Goal: Communication & Community: Answer question/provide support

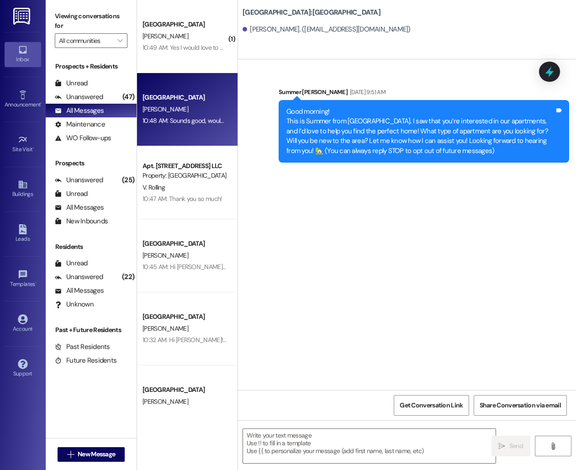
click at [206, 33] on div "[PERSON_NAME]" at bounding box center [185, 36] width 86 height 11
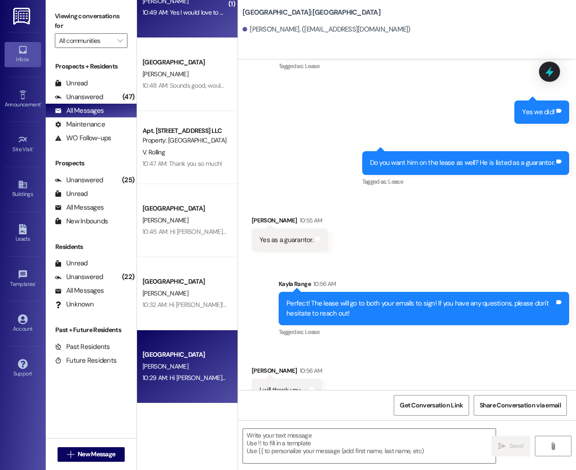
scroll to position [38, 0]
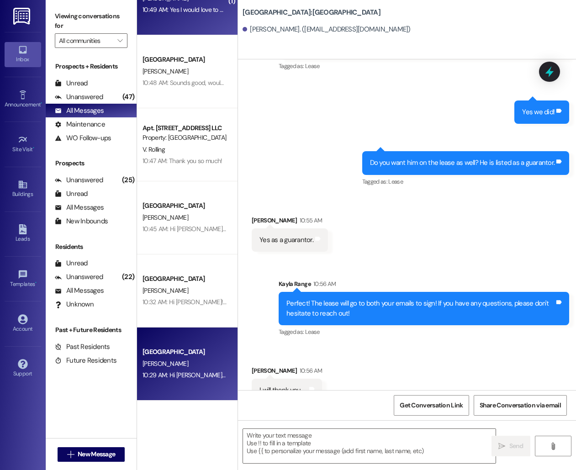
click at [200, 365] on div "[PERSON_NAME]" at bounding box center [185, 363] width 86 height 11
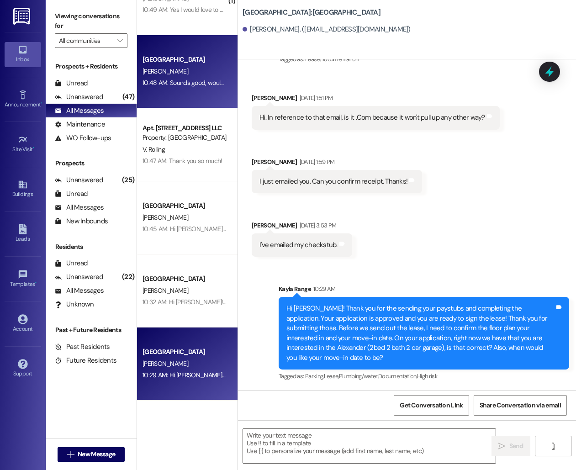
scroll to position [0, 0]
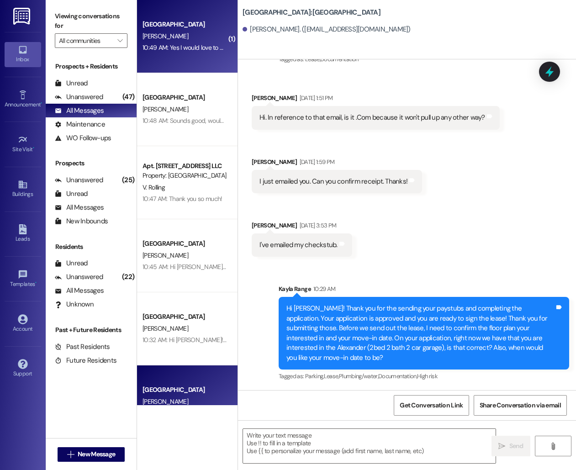
click at [184, 50] on div "10:49 AM: Yes I would love to move before that date if possible and everything …" at bounding box center [376, 47] width 467 height 8
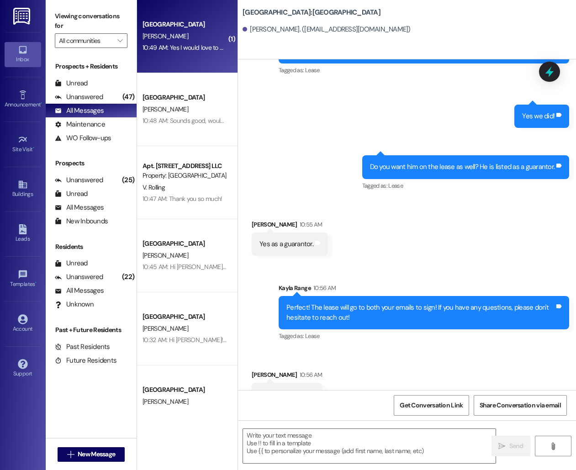
scroll to position [1015, 0]
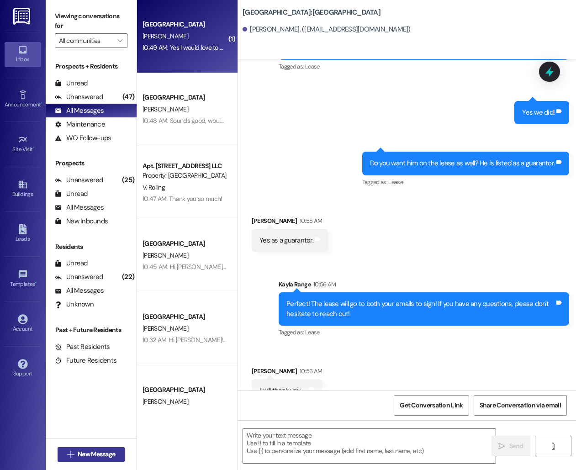
click at [111, 451] on span "New Message" at bounding box center [96, 455] width 37 height 10
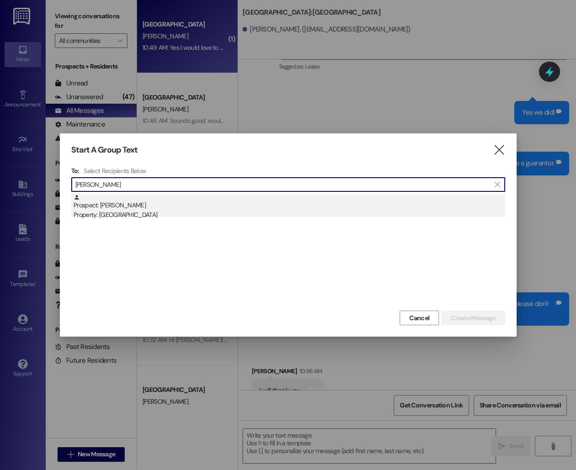
type input "[PERSON_NAME]"
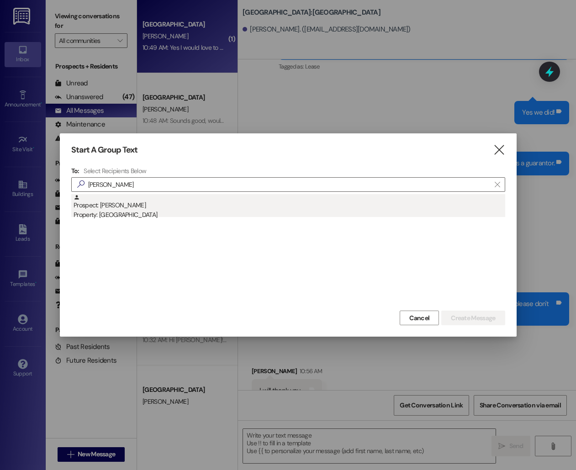
click at [188, 216] on div "Property: [GEOGRAPHIC_DATA]" at bounding box center [290, 215] width 432 height 10
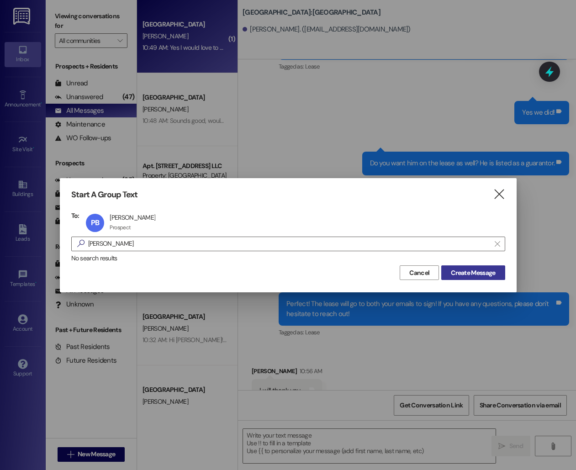
click at [488, 272] on span "Create Message" at bounding box center [473, 273] width 44 height 10
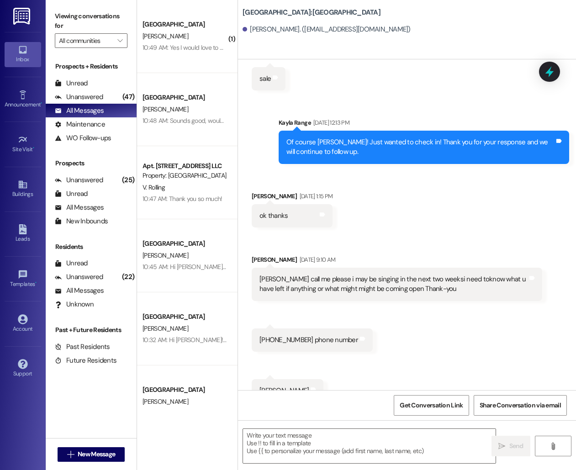
scroll to position [1381, 0]
click at [312, 449] on textarea at bounding box center [369, 446] width 253 height 34
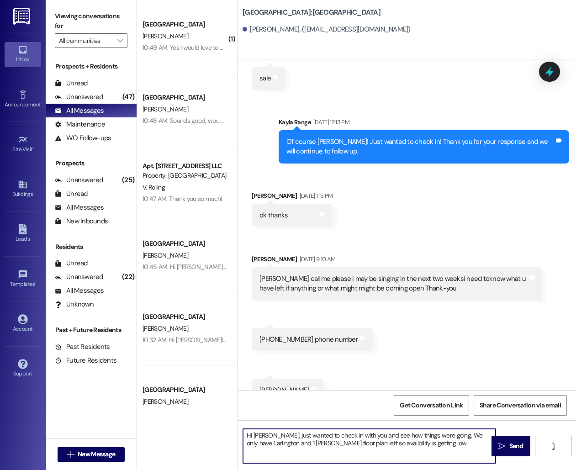
click at [368, 444] on textarea "Hi [PERSON_NAME], just wanted to check in with you and see how things were goin…" at bounding box center [369, 446] width 253 height 34
click at [425, 445] on textarea "Hi [PERSON_NAME], just wanted to check in with you and see how things were goin…" at bounding box center [369, 446] width 253 height 34
click at [249, 441] on textarea "Hi [PERSON_NAME], just wanted to check in with you and see how things were goin…" at bounding box center [369, 446] width 253 height 34
click at [290, 442] on textarea "Hi [PERSON_NAME], just wanted to check in with you and see how things were goin…" at bounding box center [369, 446] width 253 height 34
type textarea "Hi [PERSON_NAME], just wanted to check in with you and see how things were goin…"
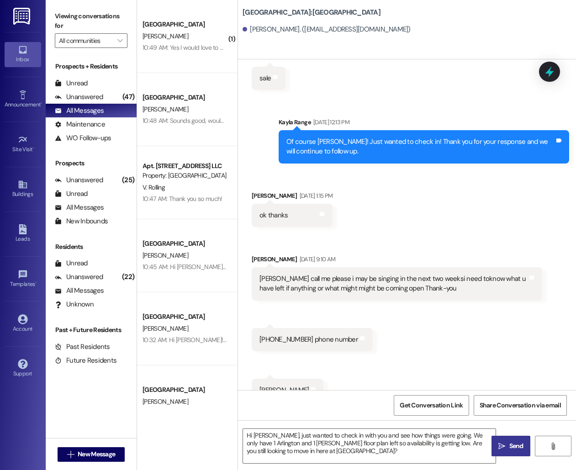
click at [504, 448] on icon "" at bounding box center [501, 446] width 7 height 7
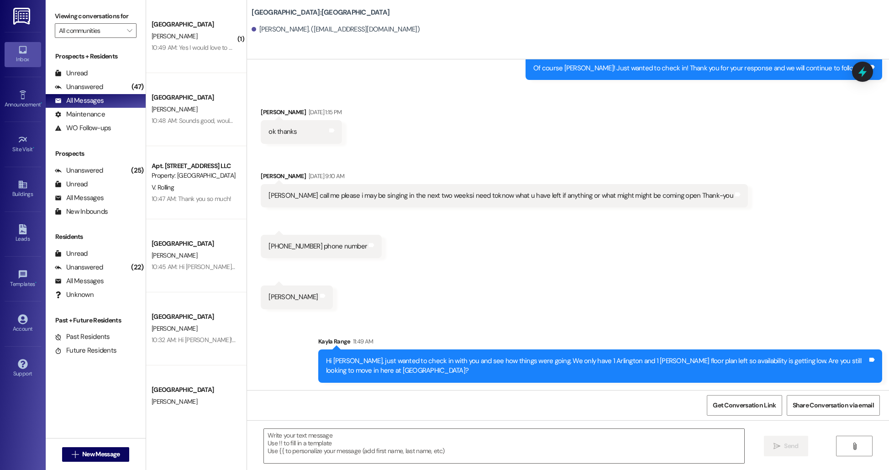
scroll to position [1307, 0]
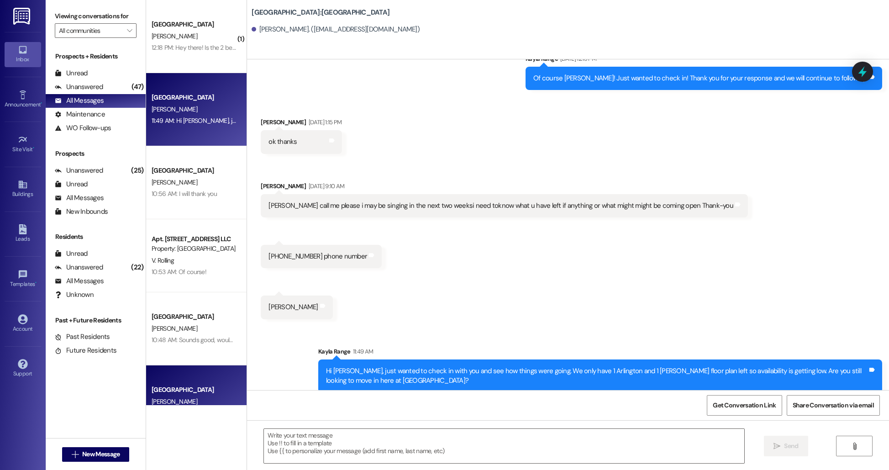
click at [171, 392] on div "[GEOGRAPHIC_DATA]" at bounding box center [194, 390] width 85 height 10
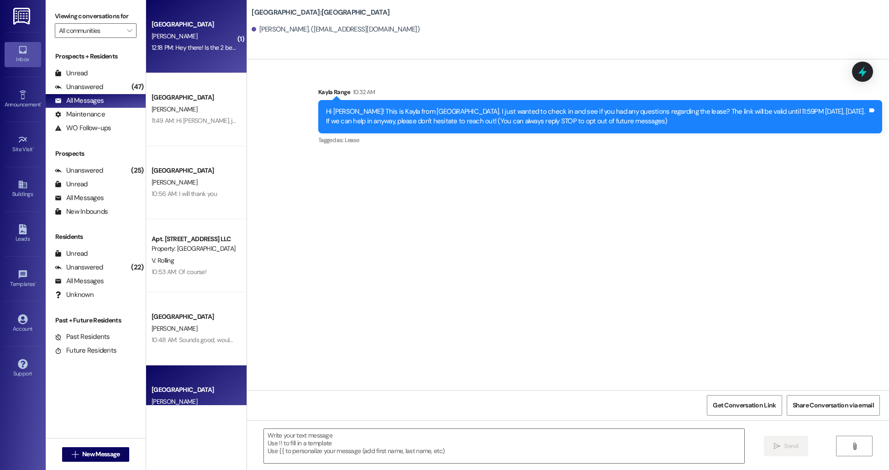
click at [165, 57] on div "[GEOGRAPHIC_DATA] [PERSON_NAME] 12:18 PM: Hey there! Is the 2 bed 2 bath one wi…" at bounding box center [196, 36] width 100 height 73
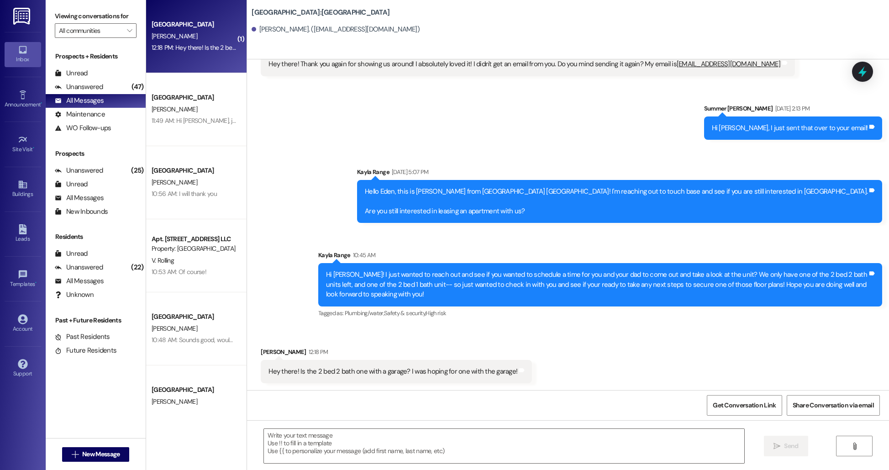
scroll to position [546, 0]
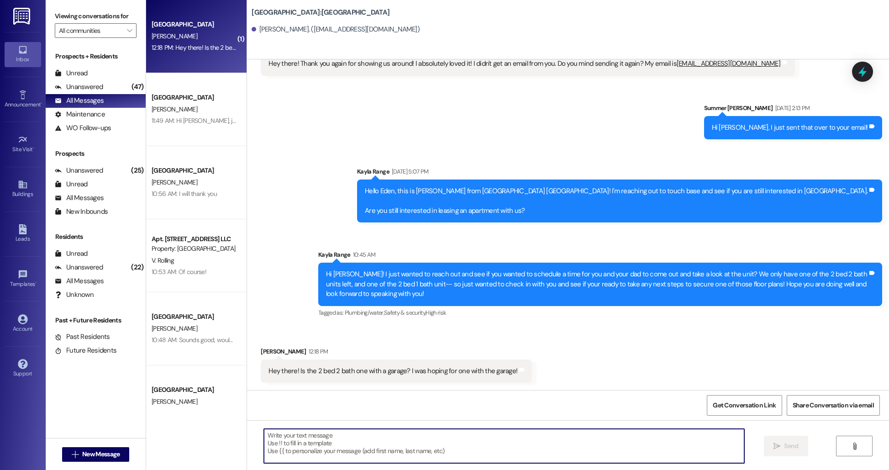
click at [392, 444] on textarea at bounding box center [504, 446] width 481 height 34
type textarea "T"
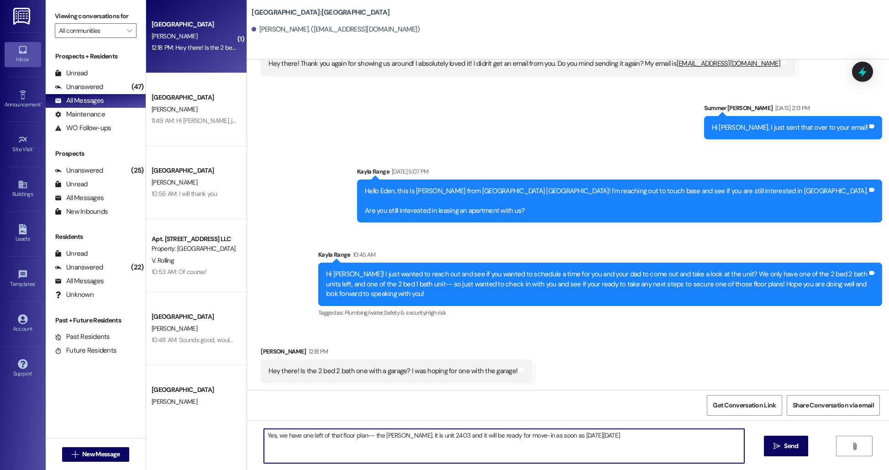
type textarea "Yes, we have one left of that floor plan-- the [PERSON_NAME]. It is unit 2403 a…"
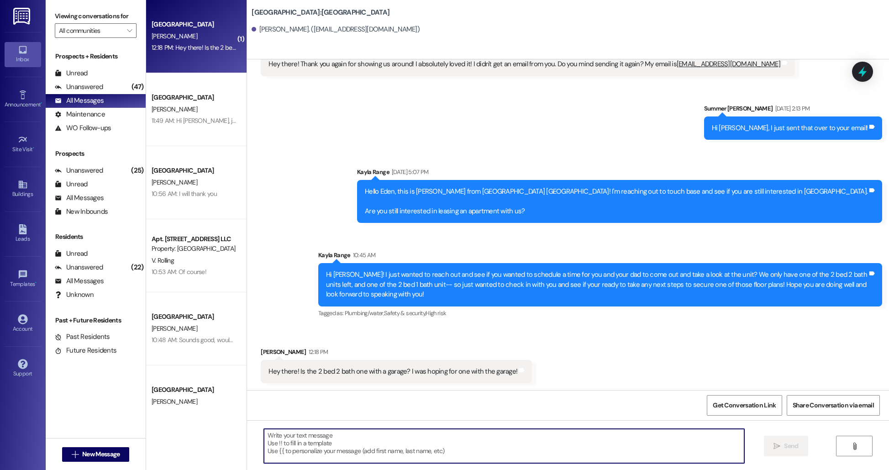
scroll to position [610, 0]
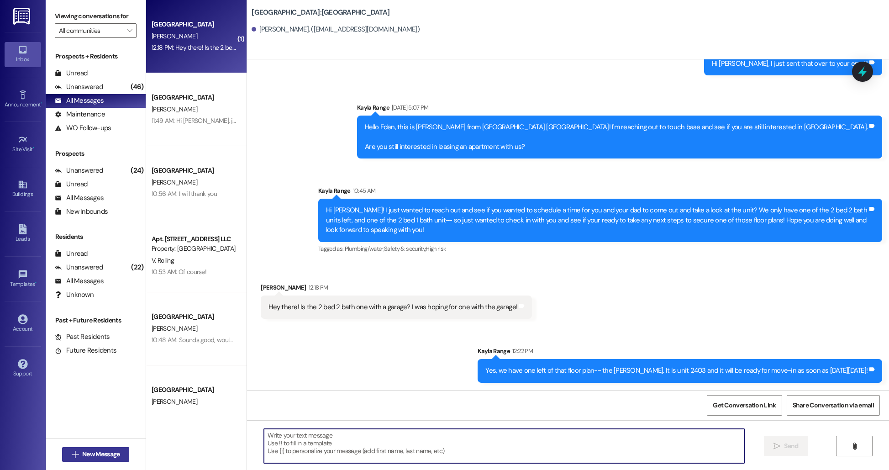
click at [98, 455] on span "New Message" at bounding box center [100, 455] width 37 height 10
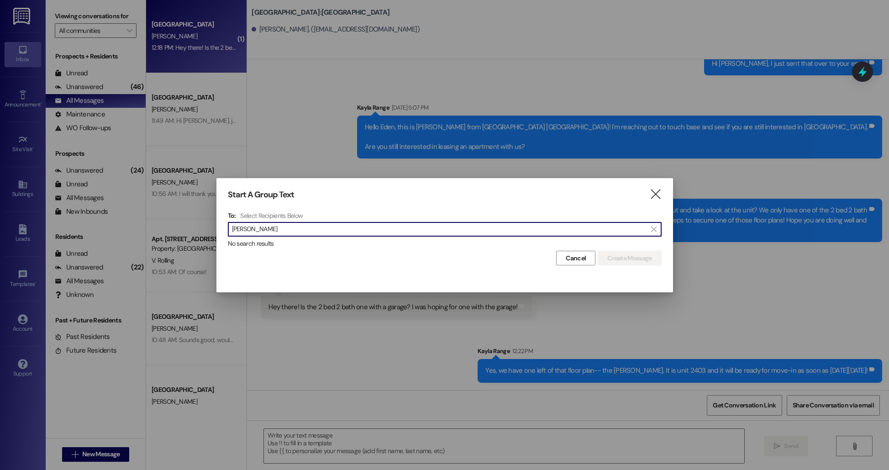
type input "[PERSON_NAME]"
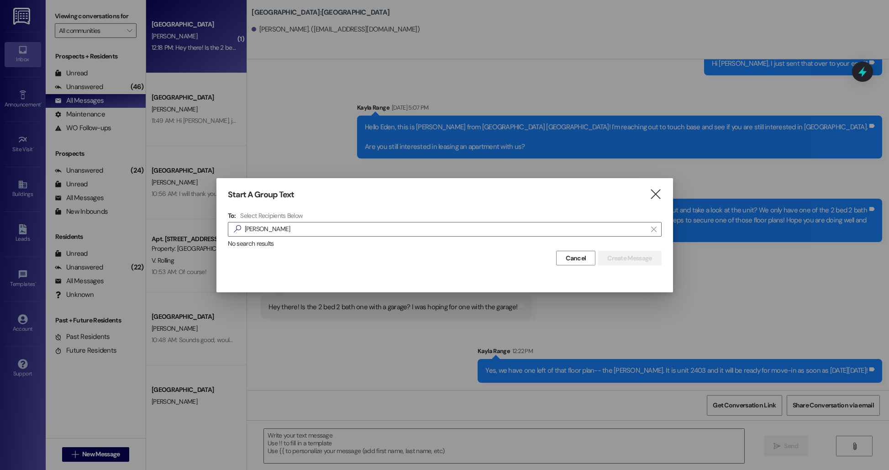
click at [576, 197] on div "Start A Group Text " at bounding box center [445, 195] width 434 height 11
click at [576, 196] on div "Start A Group Text  To: Select Recipients Below  [PERSON_NAME]  No search re…" at bounding box center [445, 227] width 457 height 99
click at [576, 194] on icon "" at bounding box center [656, 195] width 12 height 10
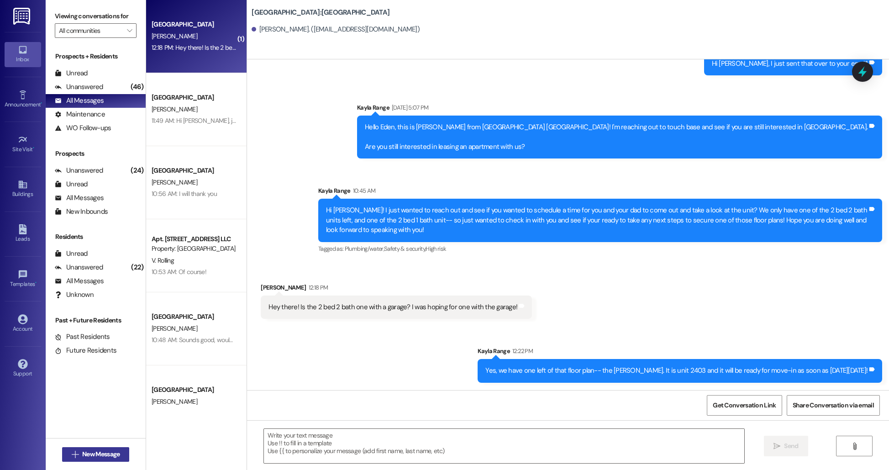
click at [87, 455] on span "New Message" at bounding box center [100, 455] width 37 height 10
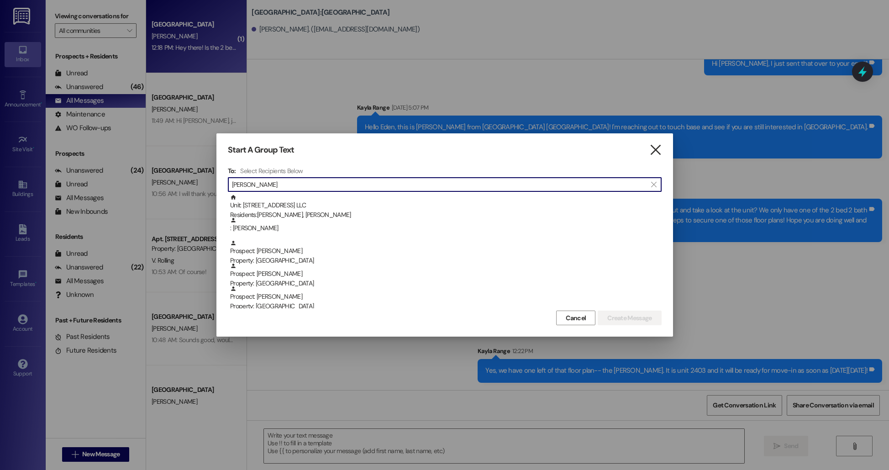
type input "[PERSON_NAME]"
click at [576, 149] on icon "" at bounding box center [656, 150] width 12 height 10
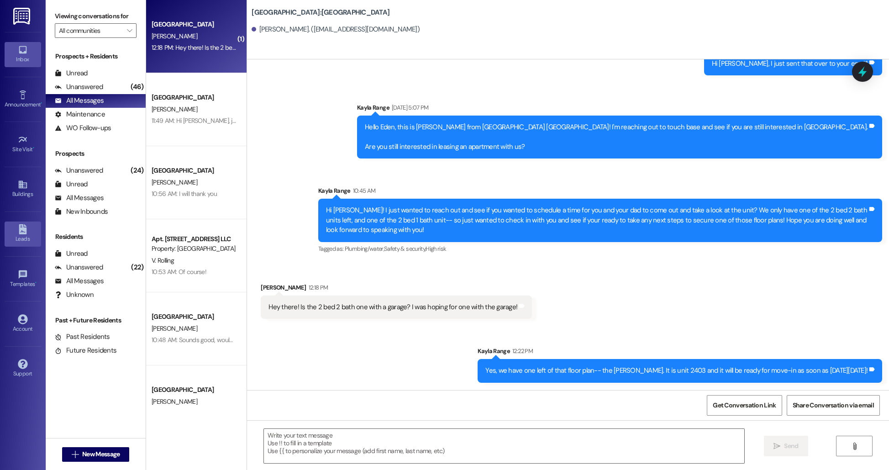
click at [23, 231] on icon at bounding box center [23, 229] width 8 height 10
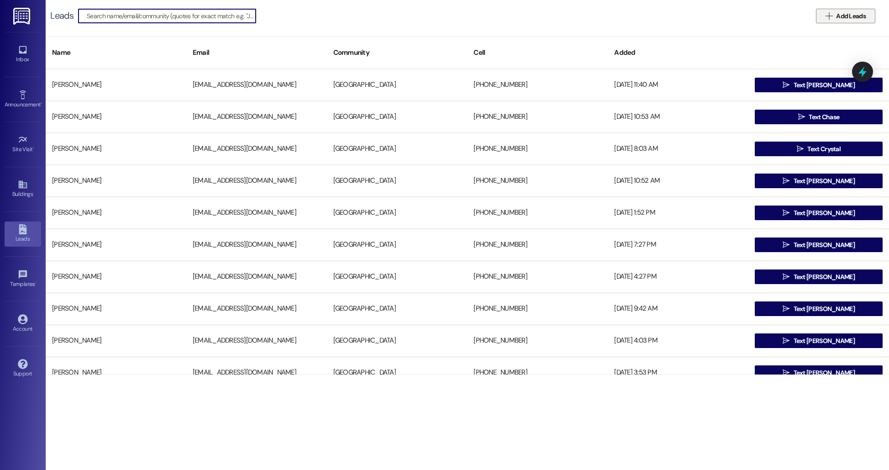
click at [576, 18] on span "Add Leads" at bounding box center [851, 16] width 30 height 10
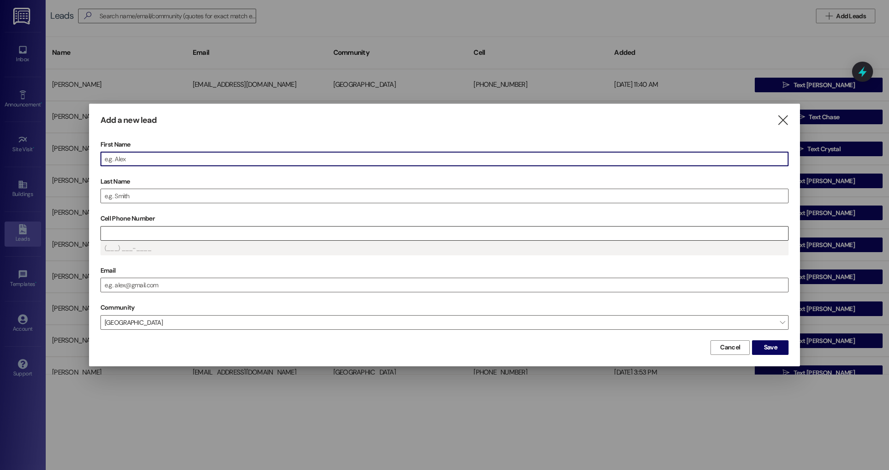
click at [175, 230] on input "Cell Phone Number" at bounding box center [445, 234] width 688 height 14
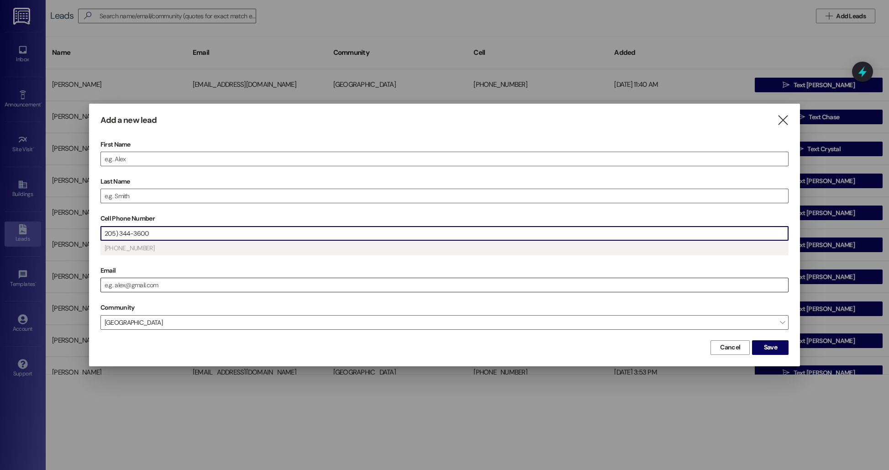
click at [161, 286] on input "Email" at bounding box center [445, 285] width 688 height 14
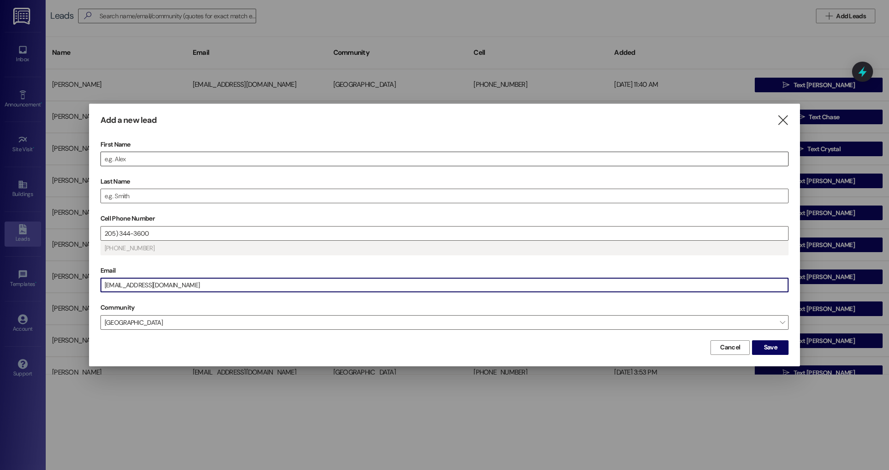
click at [143, 158] on input "First Name" at bounding box center [445, 159] width 688 height 14
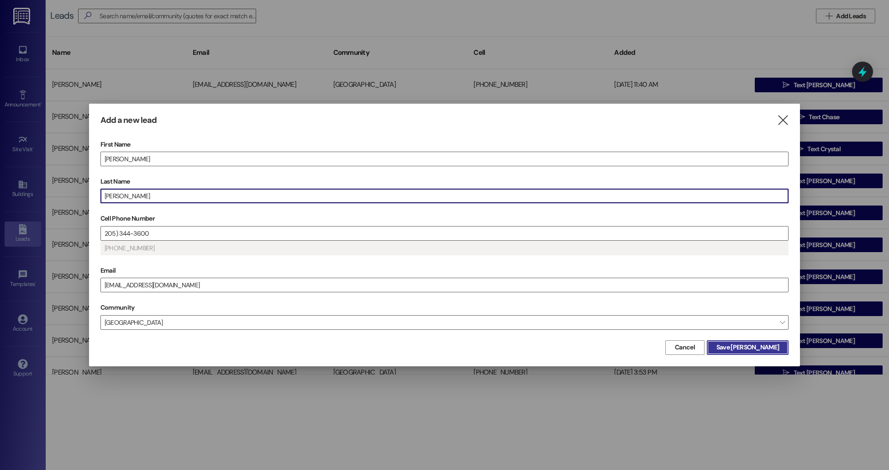
click at [576, 345] on span "Save [PERSON_NAME]" at bounding box center [748, 348] width 63 height 10
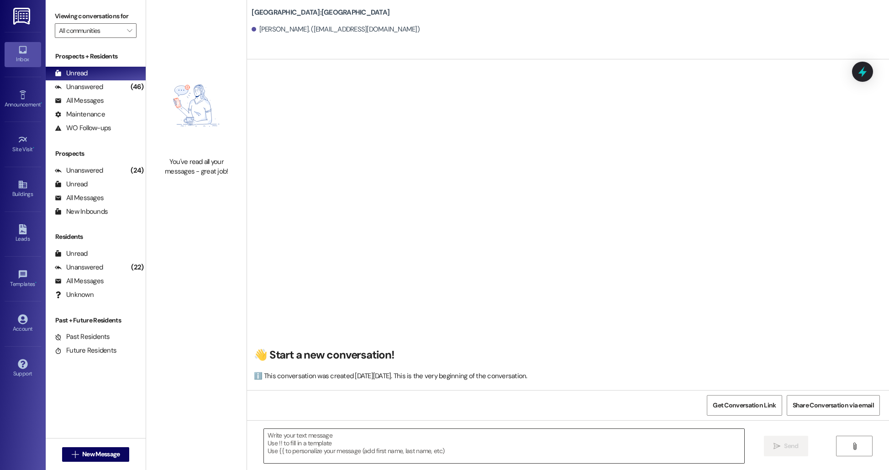
click at [292, 445] on textarea at bounding box center [504, 446] width 481 height 34
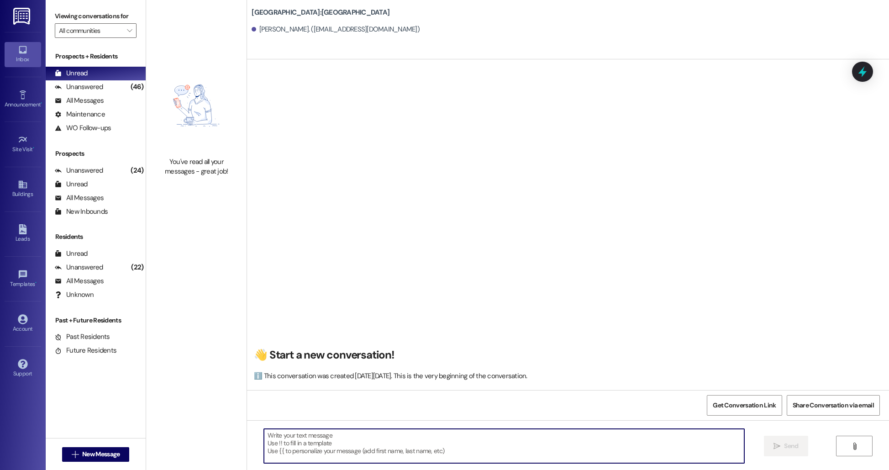
paste textarea "Hi [PERSON_NAME]! I am excited to meet you at your appointment [DATE] 10:00am. …"
click at [274, 433] on textarea "Hi [PERSON_NAME]! I am excited to meet you at your appointment [DATE] 10:00am. …" at bounding box center [504, 446] width 481 height 34
click at [368, 451] on textarea "Hi [PERSON_NAME]! I am excited to meet you at your appointment [DATE] 10:00am. …" at bounding box center [504, 446] width 481 height 34
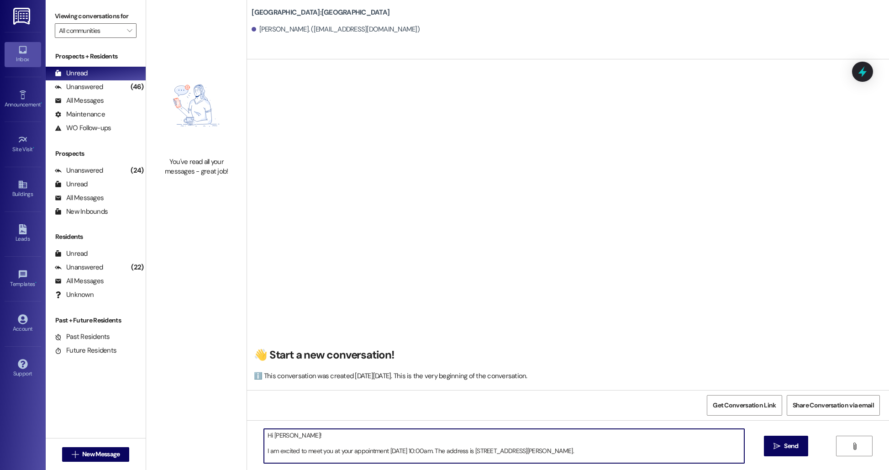
click at [395, 450] on textarea "Hi [PERSON_NAME]! I am excited to meet you at your appointment [DATE] 10:00am. …" at bounding box center [504, 446] width 481 height 34
click at [431, 450] on textarea "Hi [PERSON_NAME]! I am excited to meet you at your appointment [DATE], [DATE] 1…" at bounding box center [504, 446] width 481 height 34
drag, startPoint x: 490, startPoint y: 452, endPoint x: 477, endPoint y: 451, distance: 12.4
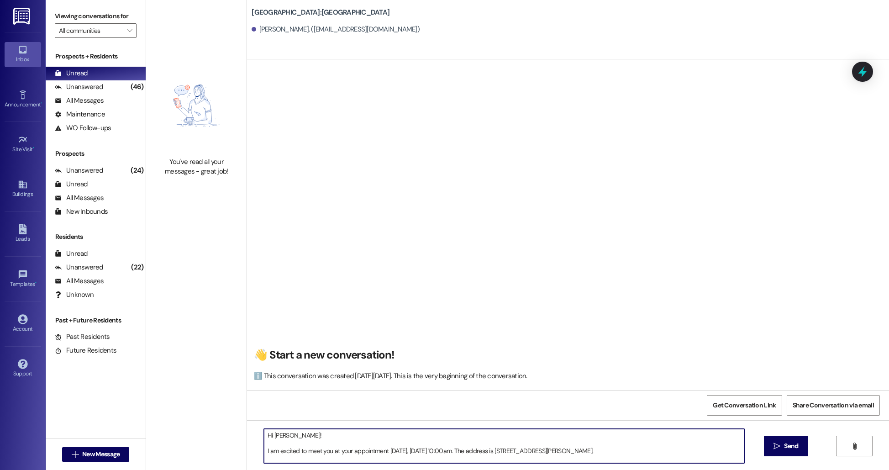
click at [477, 451] on textarea "Hi [PERSON_NAME]! I am excited to meet you at your appointment [DATE], [DATE] 1…" at bounding box center [504, 446] width 481 height 34
drag, startPoint x: 468, startPoint y: 451, endPoint x: 463, endPoint y: 450, distance: 5.7
click at [463, 450] on textarea "Hi [PERSON_NAME]! I am excited to meet you at your appointment [DATE], [DATE] 3…" at bounding box center [504, 446] width 481 height 34
click at [534, 454] on textarea "Hi [PERSON_NAME]! I am excited to meet you at your appointment [DATE], [DATE] 3…" at bounding box center [504, 446] width 481 height 34
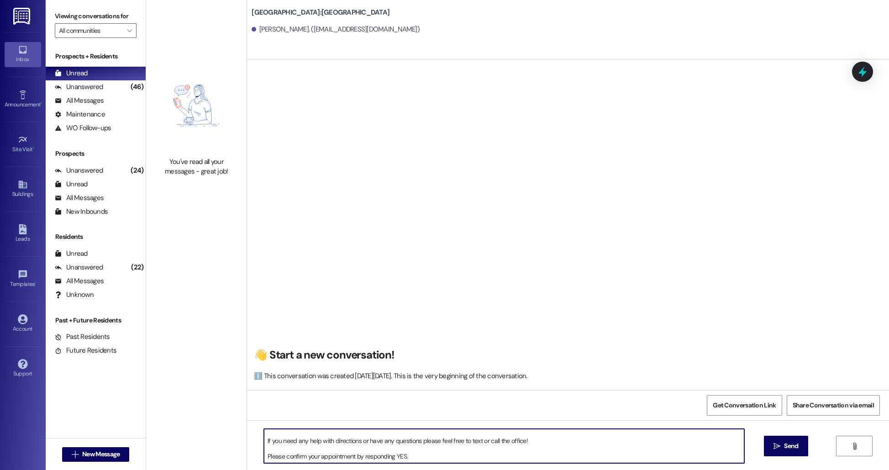
click at [491, 453] on textarea "Hi [PERSON_NAME]! I am excited to meet you at your appointment [DATE], [DATE] 3…" at bounding box center [504, 446] width 481 height 34
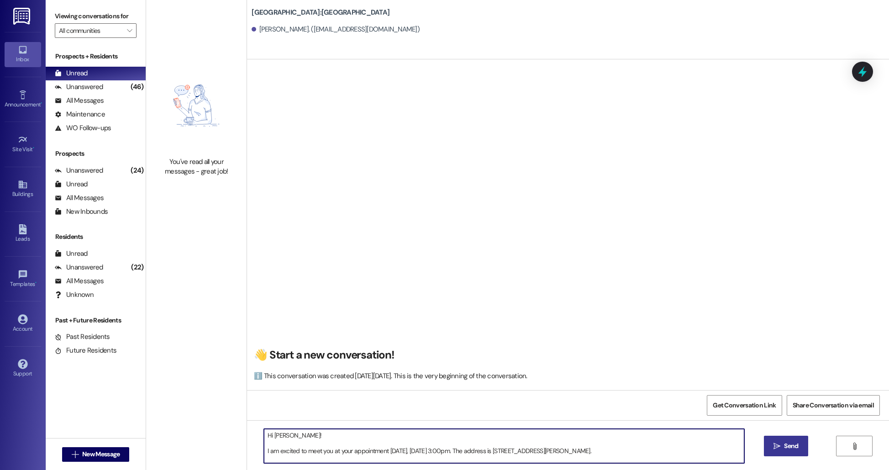
type textarea "Hi [PERSON_NAME]! I am excited to meet you at your appointment [DATE], [DATE] 3…"
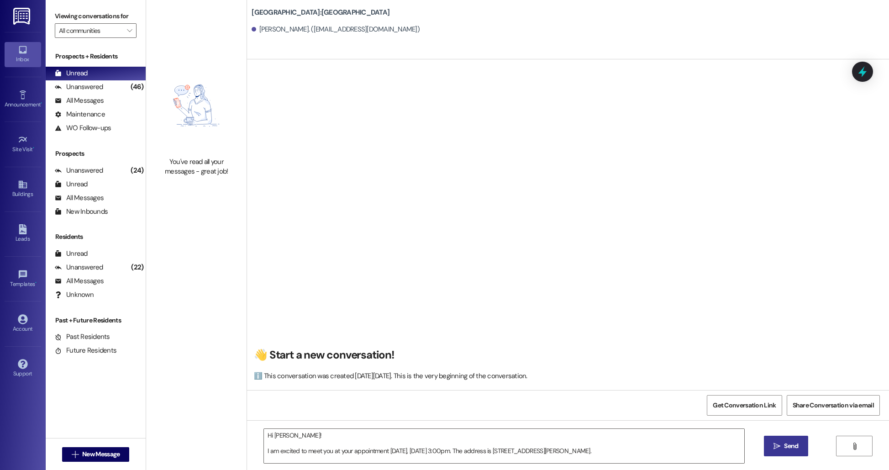
click at [576, 447] on icon "" at bounding box center [777, 446] width 7 height 7
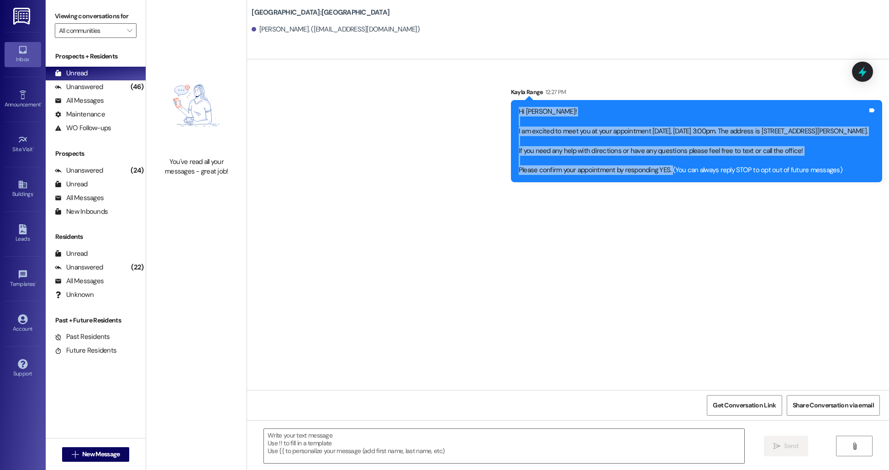
drag, startPoint x: 450, startPoint y: 108, endPoint x: 603, endPoint y: 169, distance: 164.1
click at [576, 169] on div "Hi [PERSON_NAME]! I am excited to meet you at your appointment [DATE], [DATE] 3…" at bounding box center [693, 141] width 349 height 69
copy div "Hi [PERSON_NAME]! I am excited to meet you at your appointment [DATE], [DATE] 3…"
